Goal: Find specific page/section: Find specific page/section

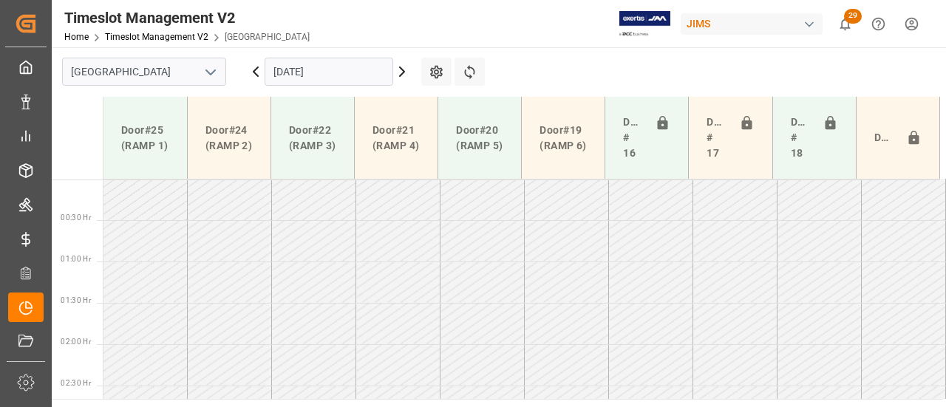
scroll to position [449, 0]
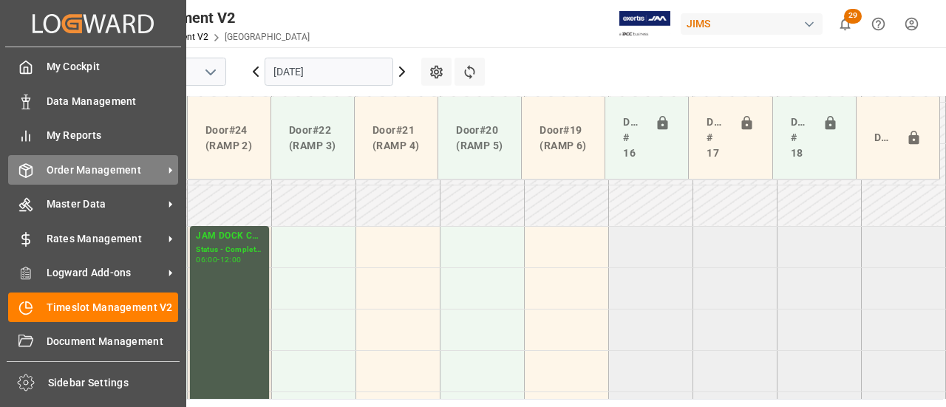
click at [30, 157] on div "Order Management Order Management" at bounding box center [93, 169] width 170 height 29
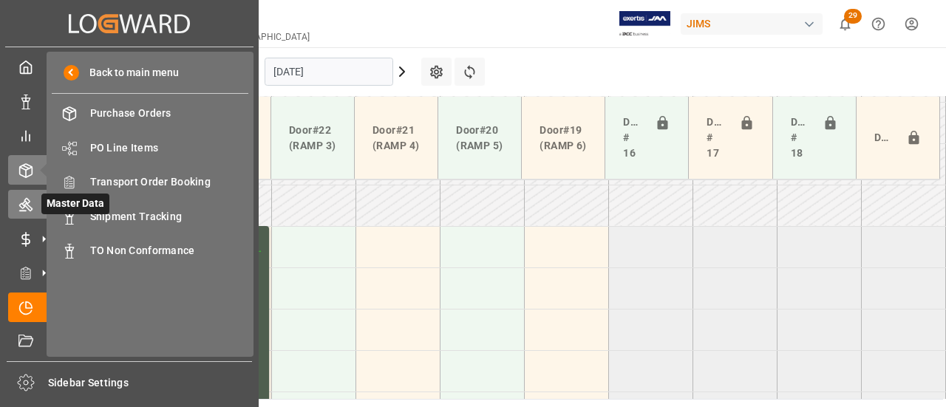
click at [24, 203] on icon at bounding box center [25, 204] width 15 height 15
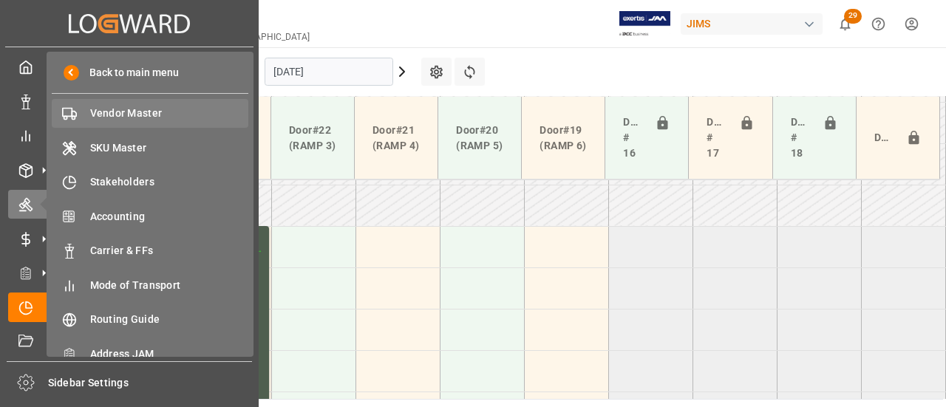
click at [130, 117] on span "Vendor Master" at bounding box center [169, 114] width 159 height 16
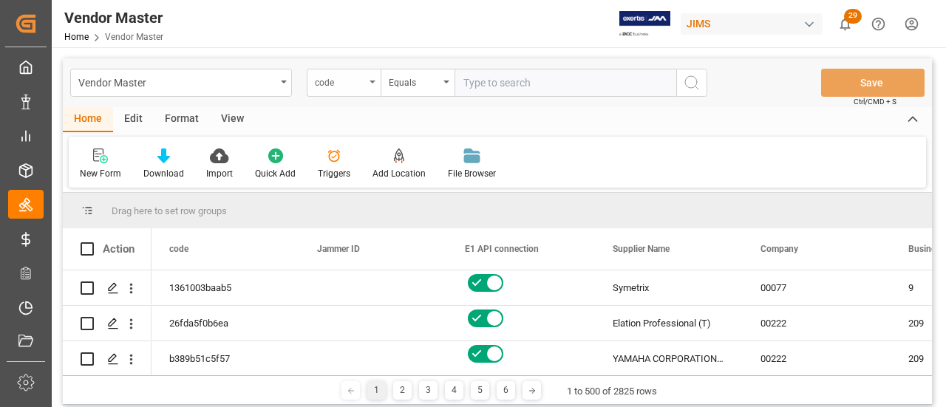
click at [364, 85] on div "code" at bounding box center [340, 80] width 50 height 17
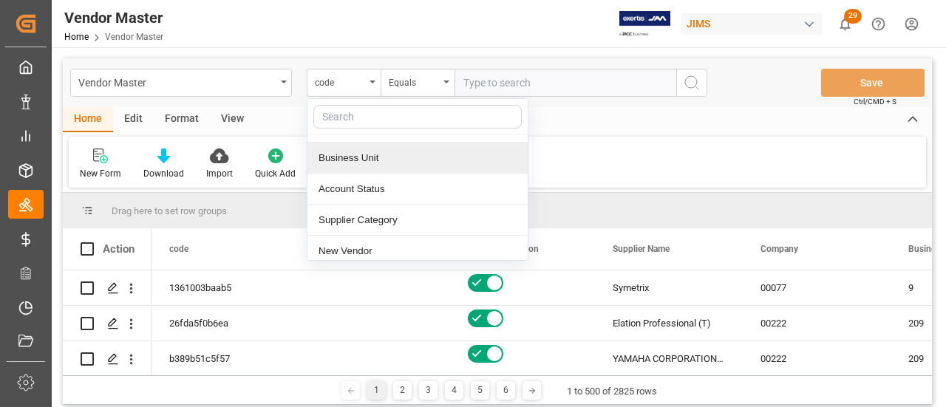
scroll to position [222, 0]
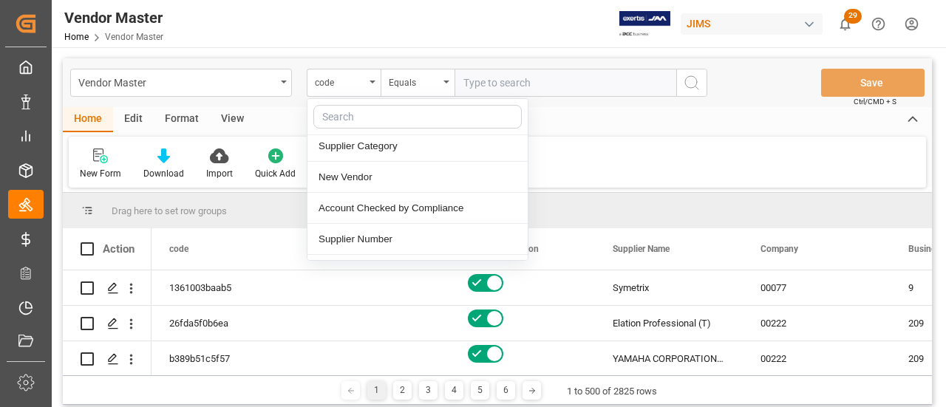
click at [379, 242] on div "Supplier Number" at bounding box center [417, 239] width 220 height 31
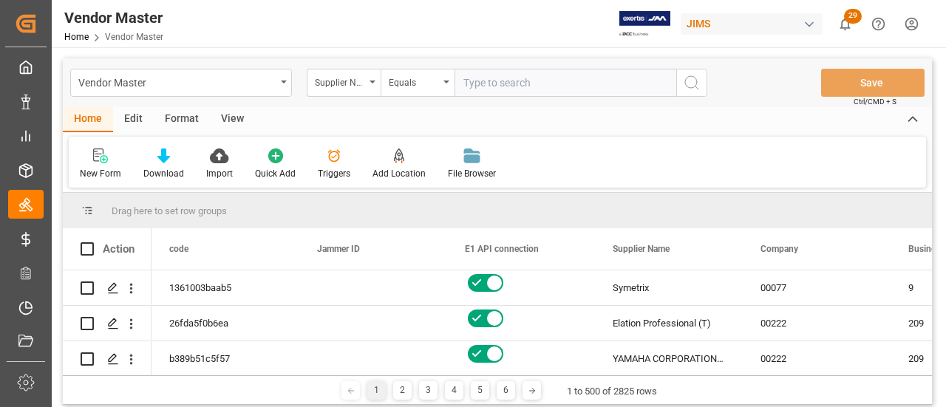
click at [475, 78] on input "text" at bounding box center [565, 83] width 222 height 28
paste input "259931"
type input "259931"
click at [695, 88] on icon "search button" at bounding box center [692, 83] width 18 height 18
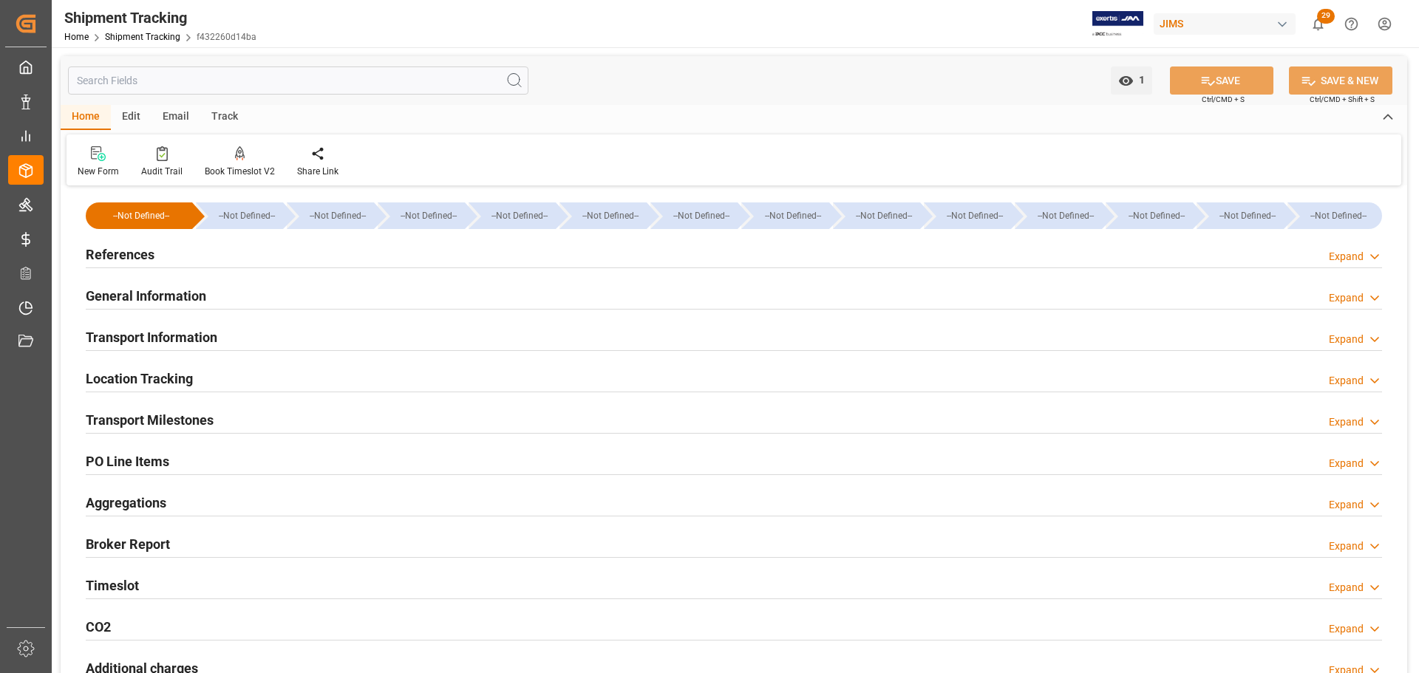
scroll to position [222, 0]
